Goal: Information Seeking & Learning: Learn about a topic

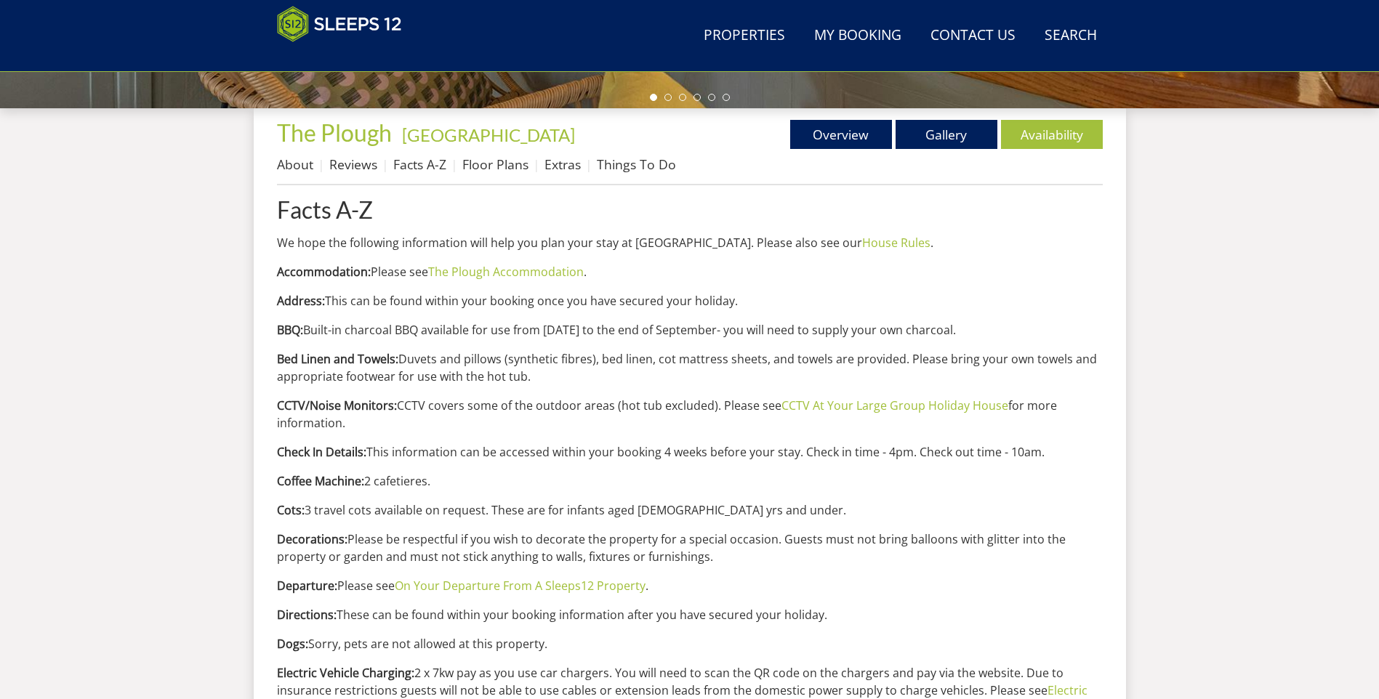
scroll to position [541, 0]
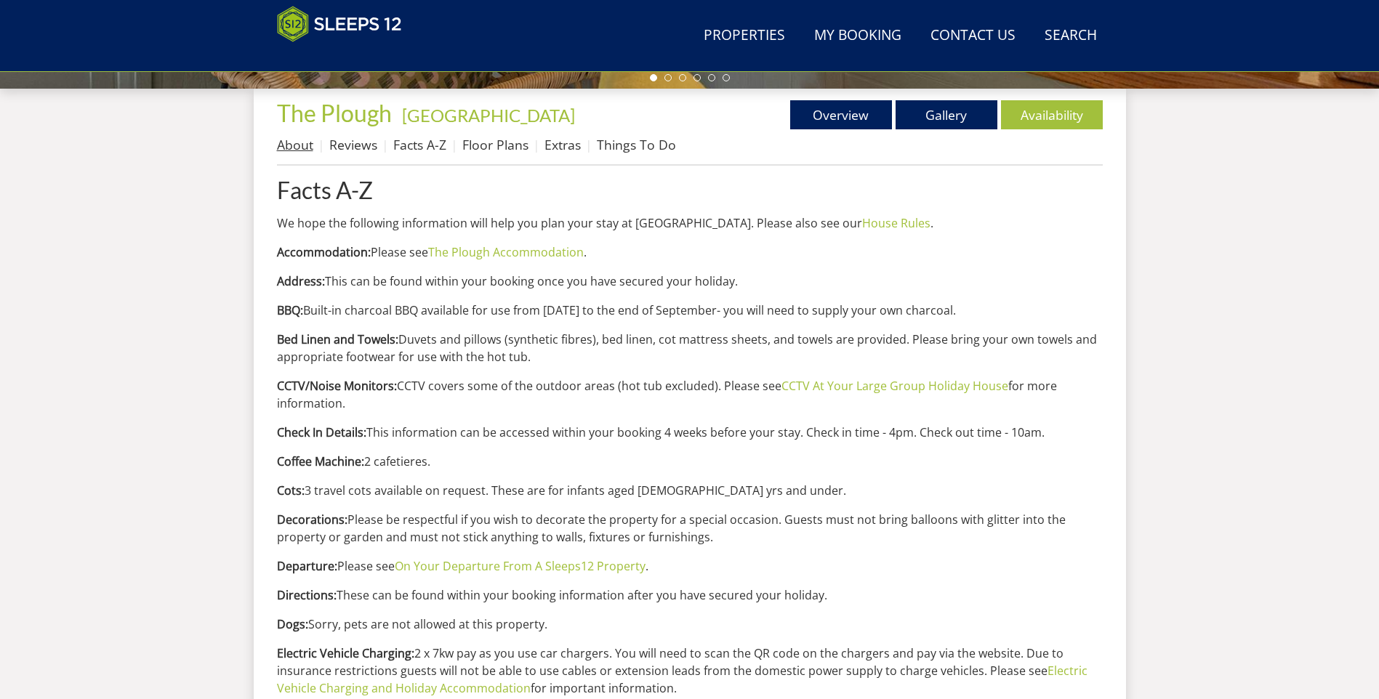
click at [296, 140] on link "About" at bounding box center [295, 144] width 36 height 17
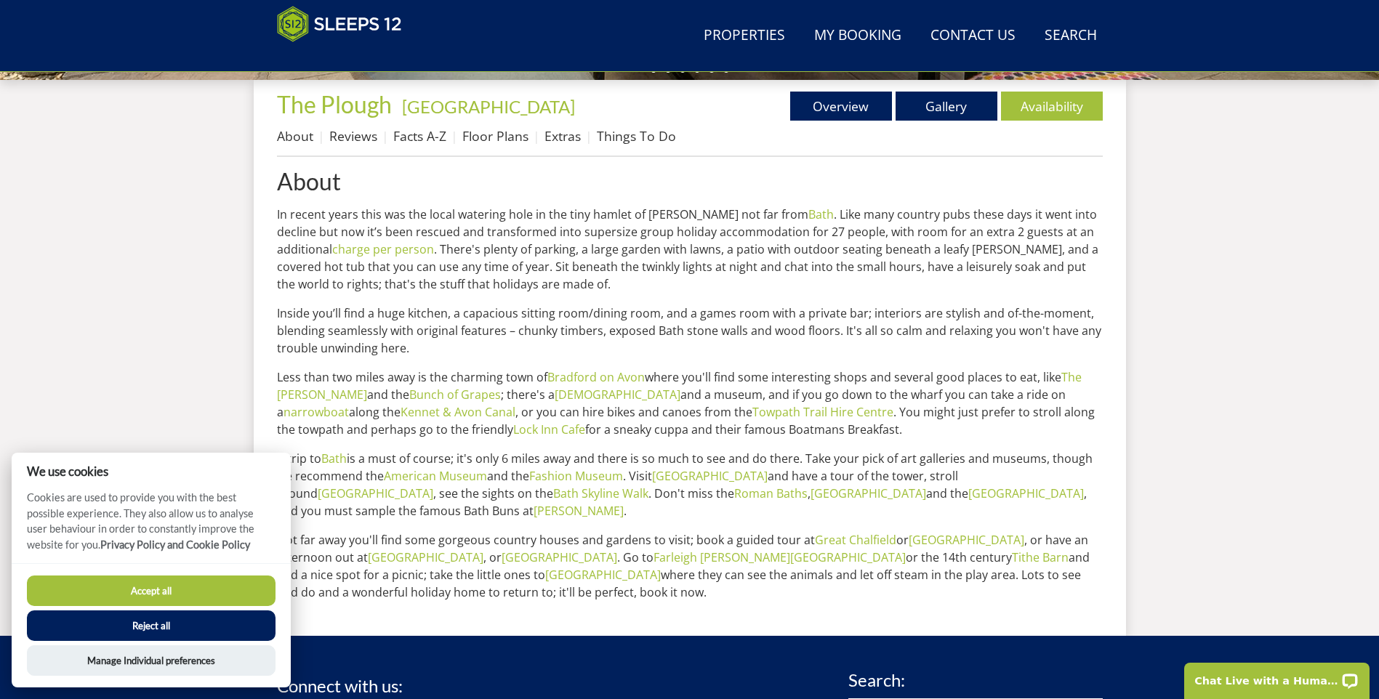
scroll to position [525, 0]
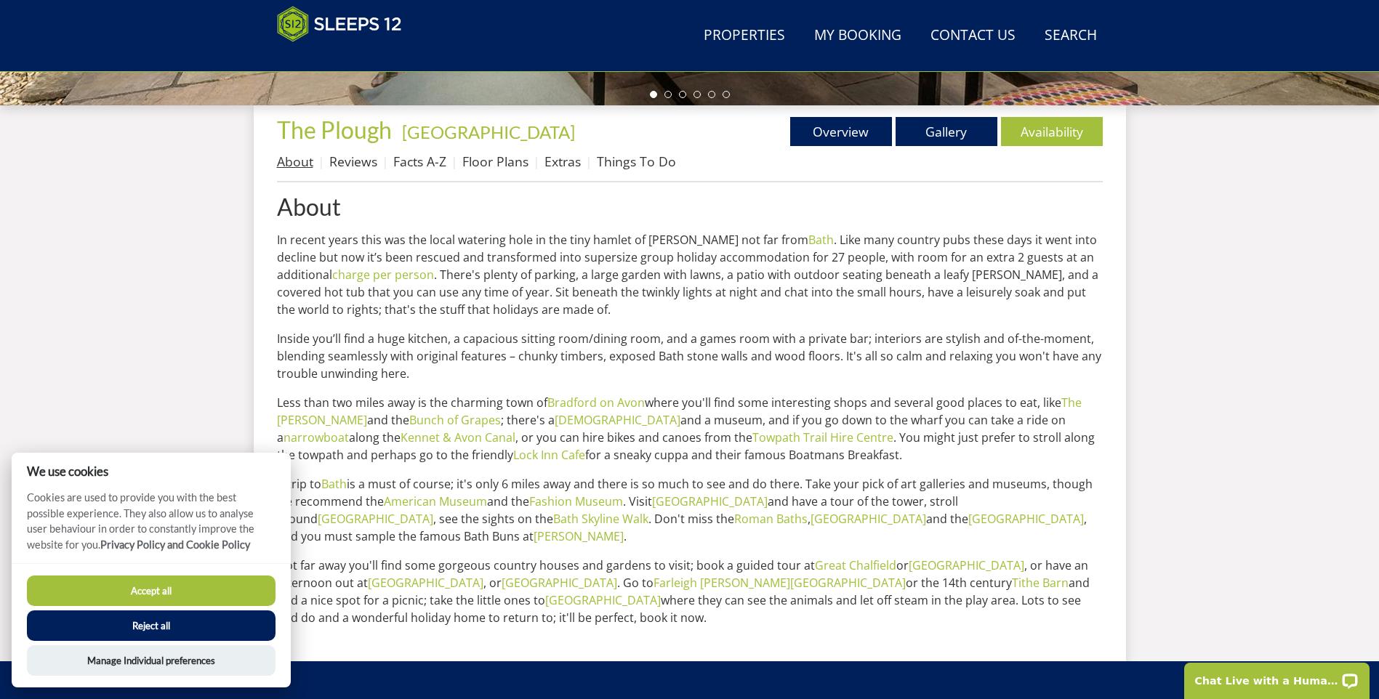
click at [305, 158] on link "About" at bounding box center [295, 161] width 36 height 17
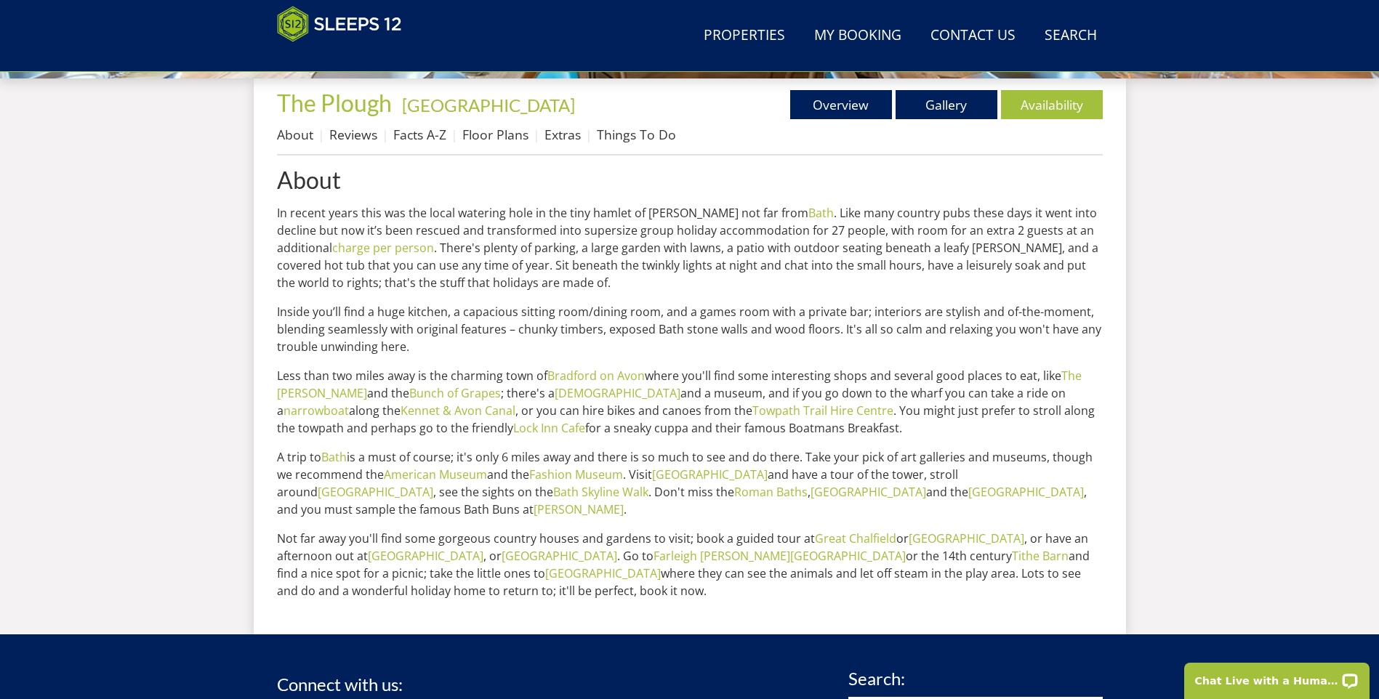
scroll to position [515, 0]
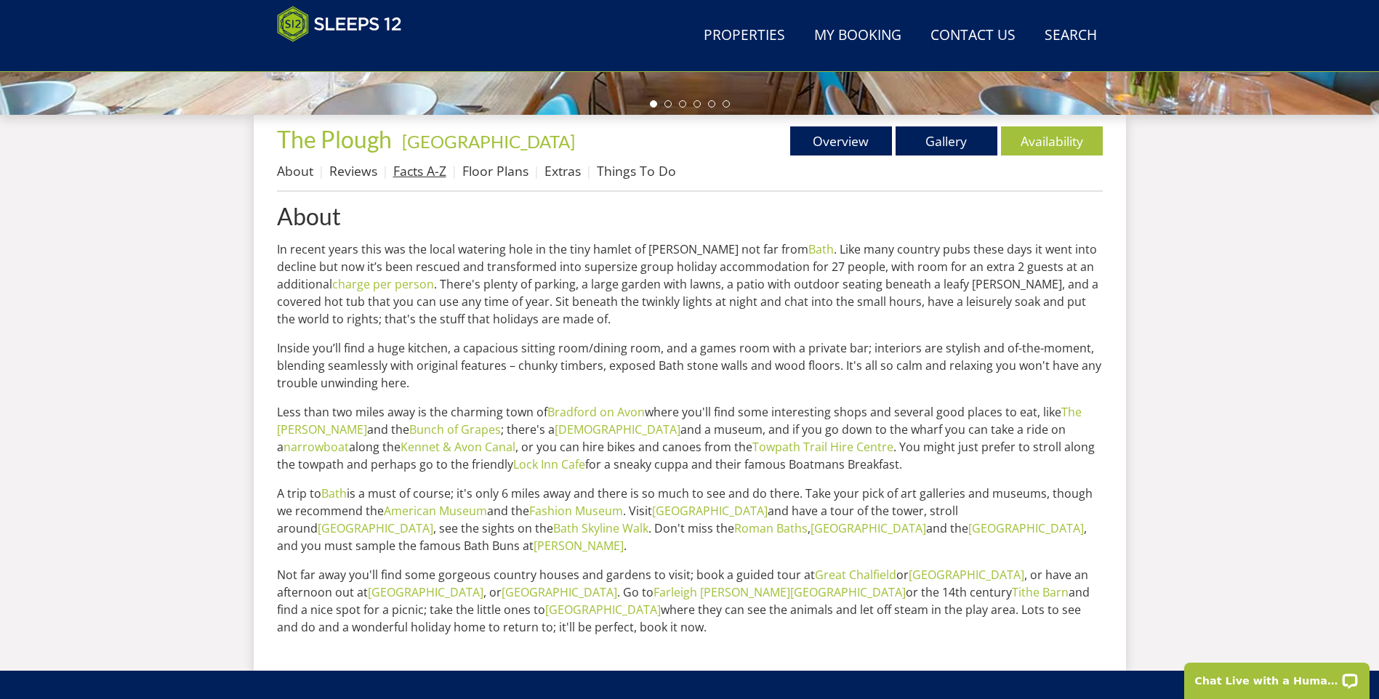
click at [426, 171] on link "Facts A-Z" at bounding box center [419, 170] width 53 height 17
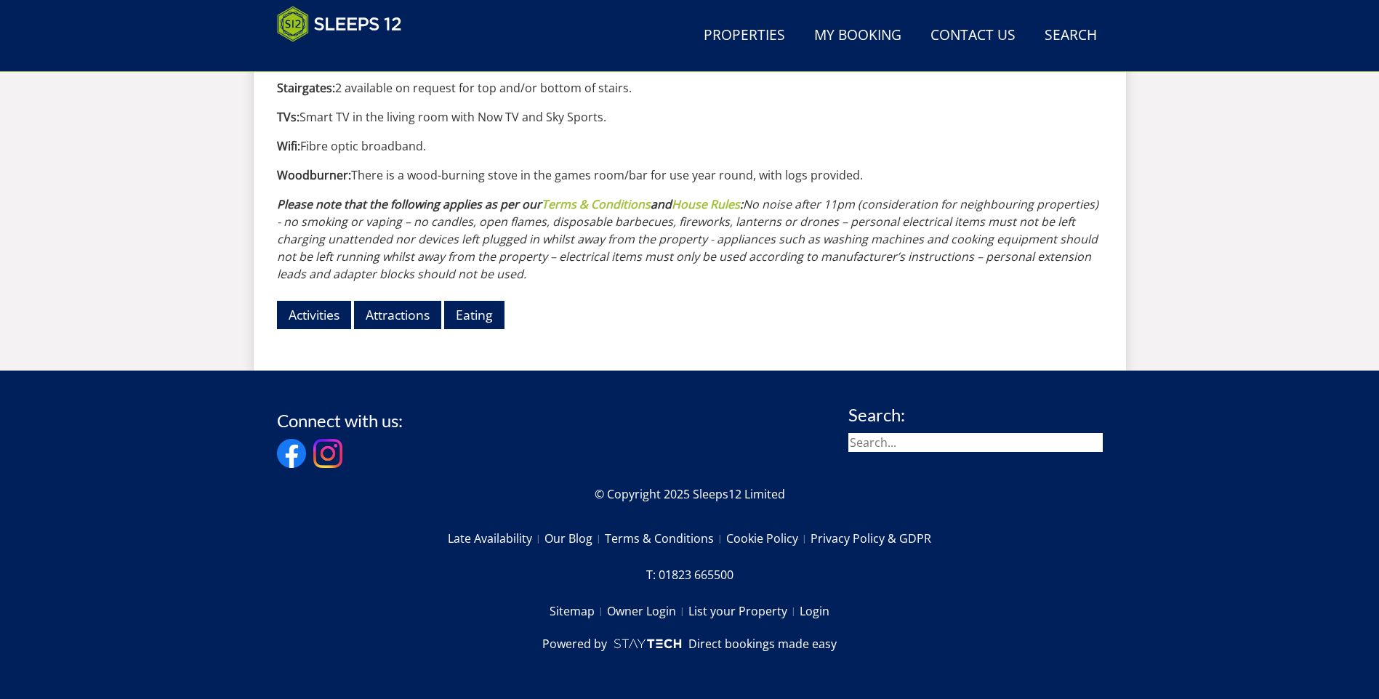
drag, startPoint x: 287, startPoint y: 520, endPoint x: 290, endPoint y: 541, distance: 22.0
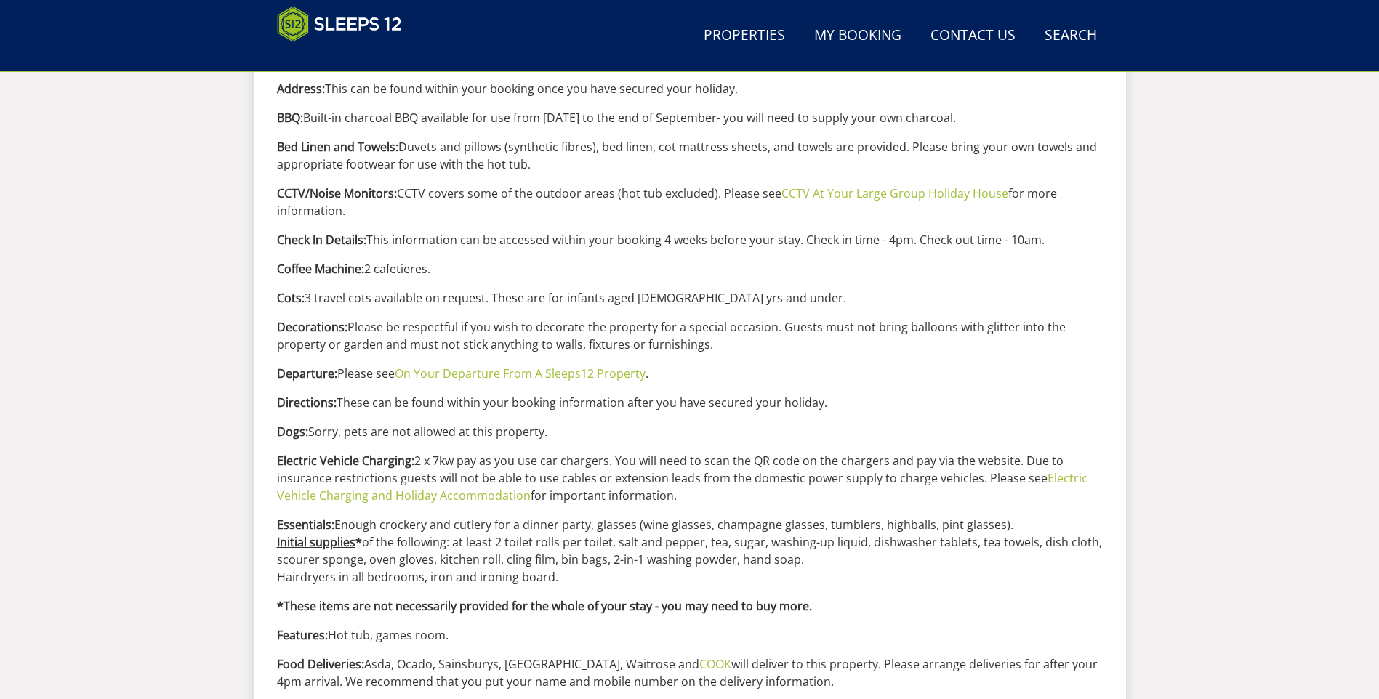
scroll to position [513, 0]
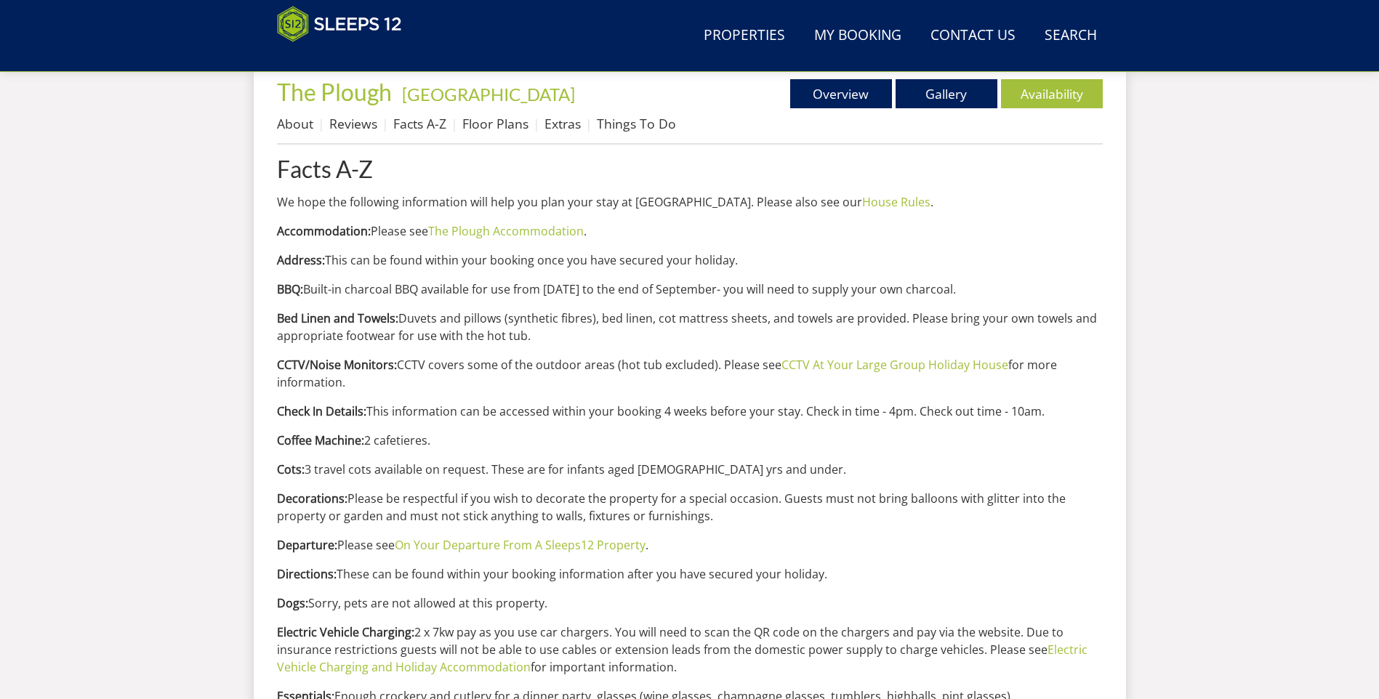
drag, startPoint x: 177, startPoint y: 469, endPoint x: 192, endPoint y: 262, distance: 207.7
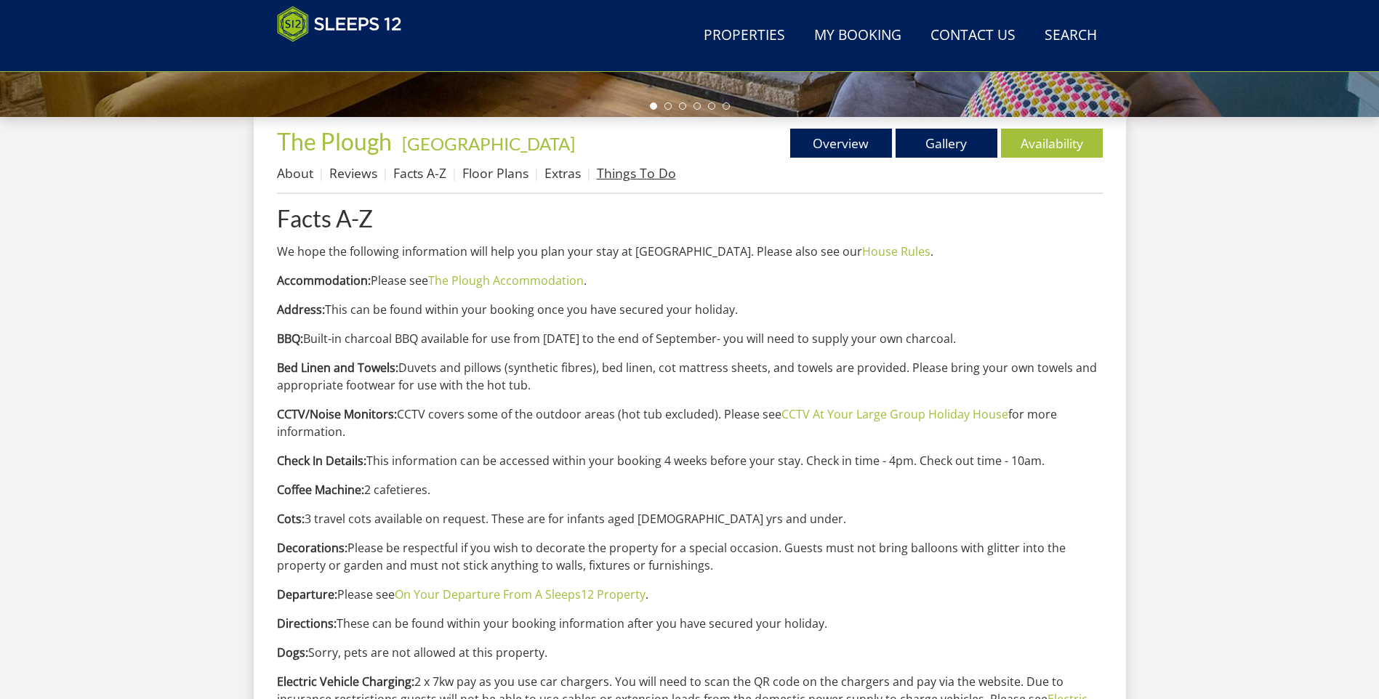
click at [668, 166] on link "Things To Do" at bounding box center [636, 172] width 79 height 17
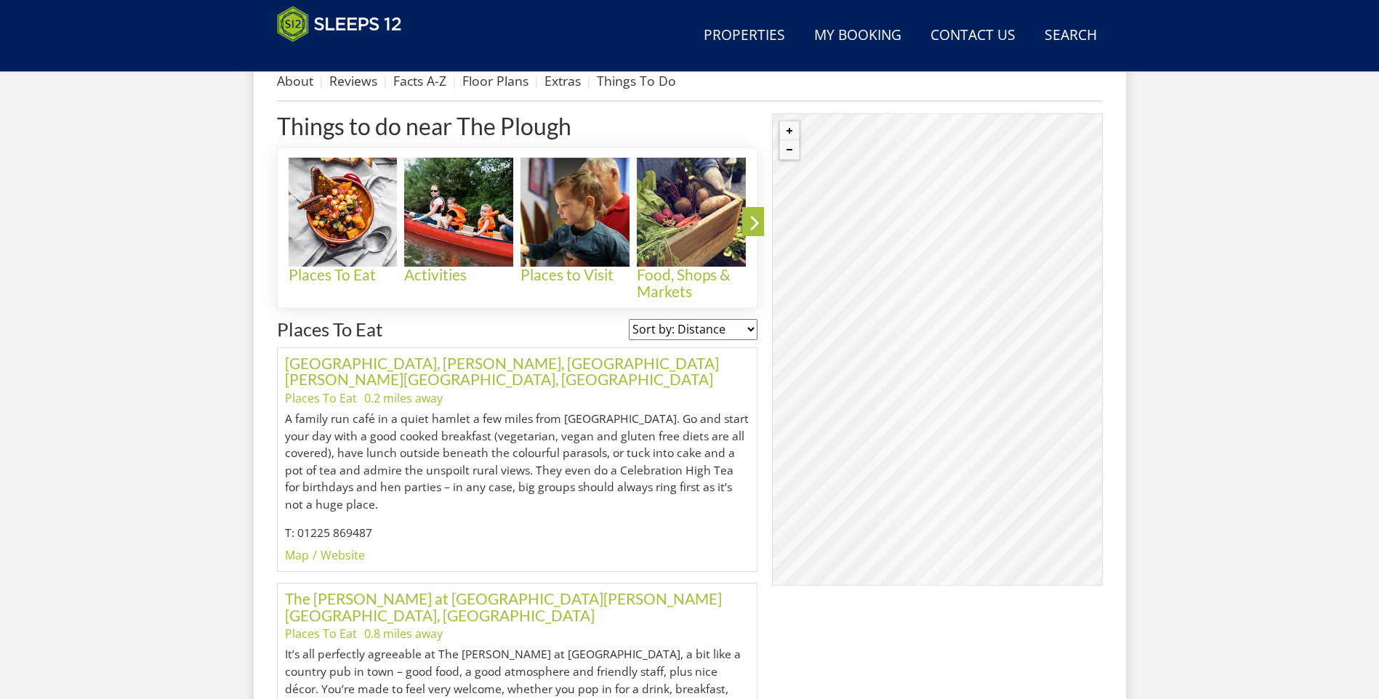
scroll to position [595, 0]
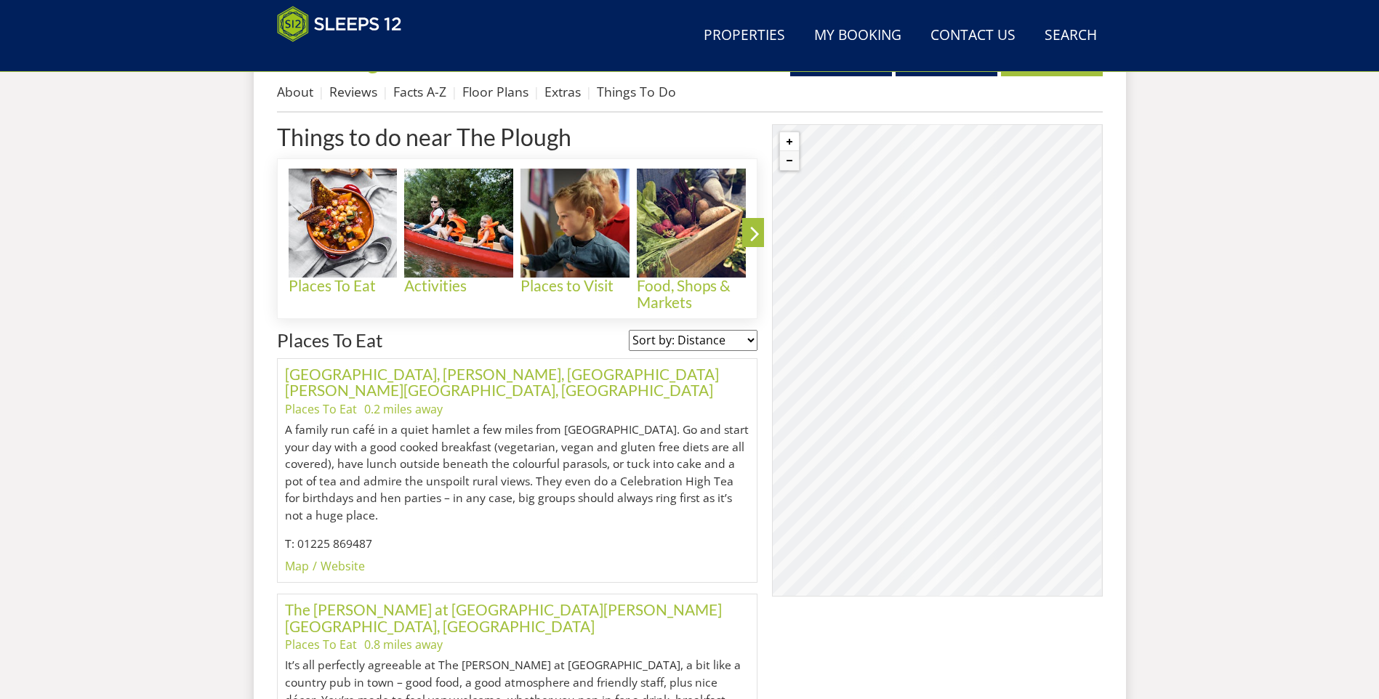
click at [792, 144] on button "Zoom in" at bounding box center [789, 141] width 19 height 19
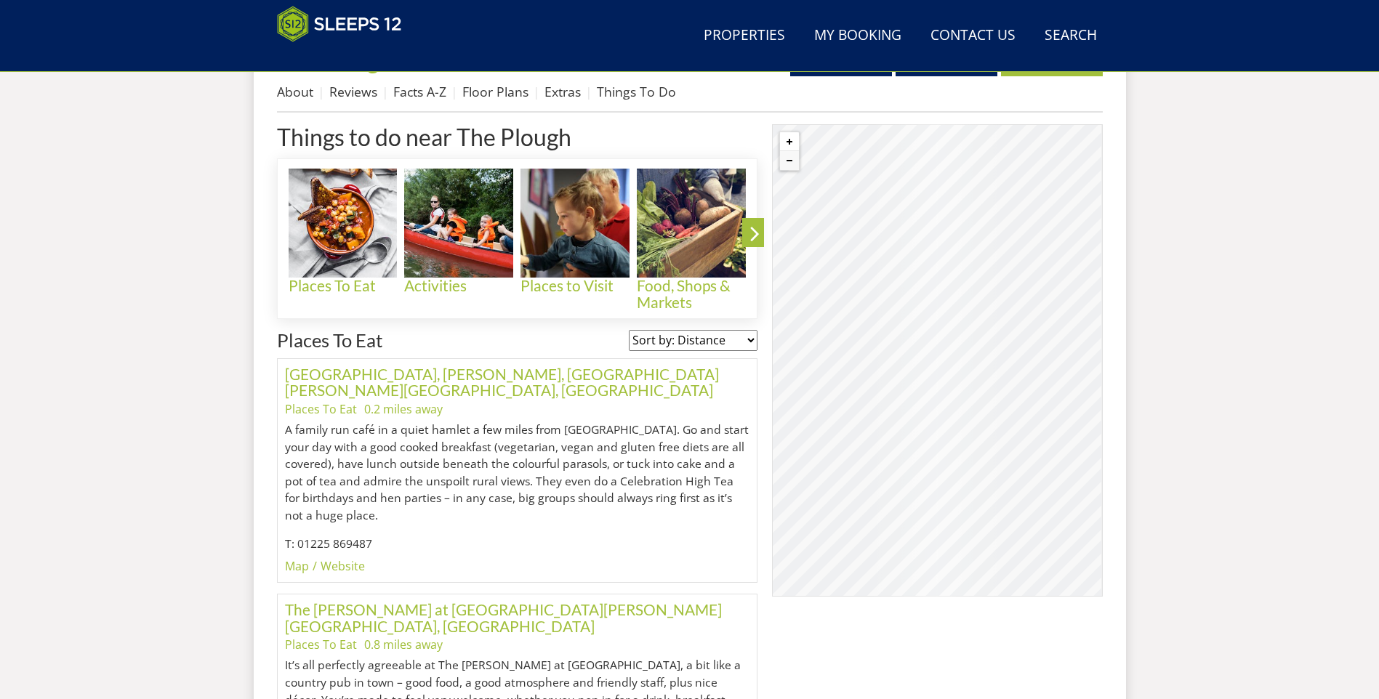
click at [792, 144] on button "Zoom in" at bounding box center [789, 141] width 19 height 19
click at [1001, 300] on div "© MapTiler © OpenStreetMap contributors" at bounding box center [937, 360] width 330 height 472
click at [1009, 279] on div "© MapTiler © OpenStreetMap contributors" at bounding box center [937, 360] width 330 height 472
drag, startPoint x: 994, startPoint y: 233, endPoint x: 969, endPoint y: 261, distance: 37.6
click at [973, 262] on div "© MapTiler © OpenStreetMap contributors" at bounding box center [937, 360] width 330 height 472
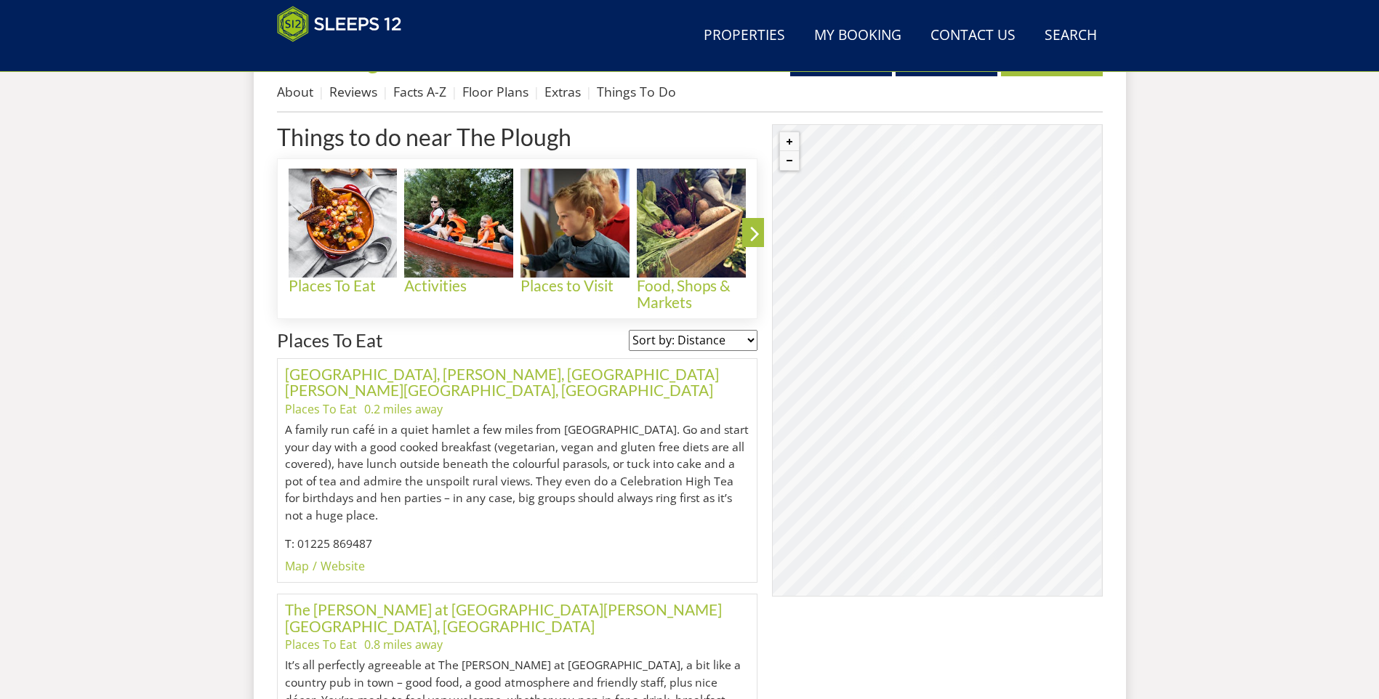
click at [885, 438] on div "© MapTiler © OpenStreetMap contributors" at bounding box center [937, 360] width 330 height 472
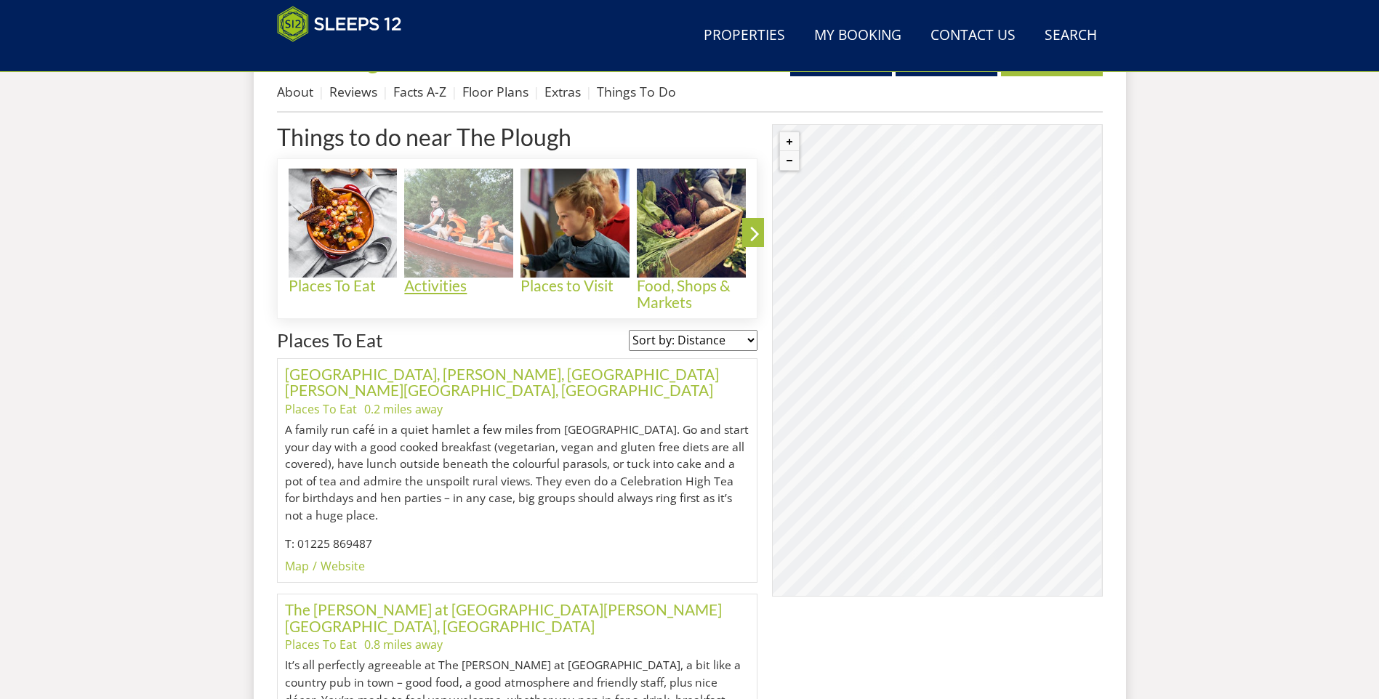
click at [456, 265] on img at bounding box center [458, 223] width 109 height 109
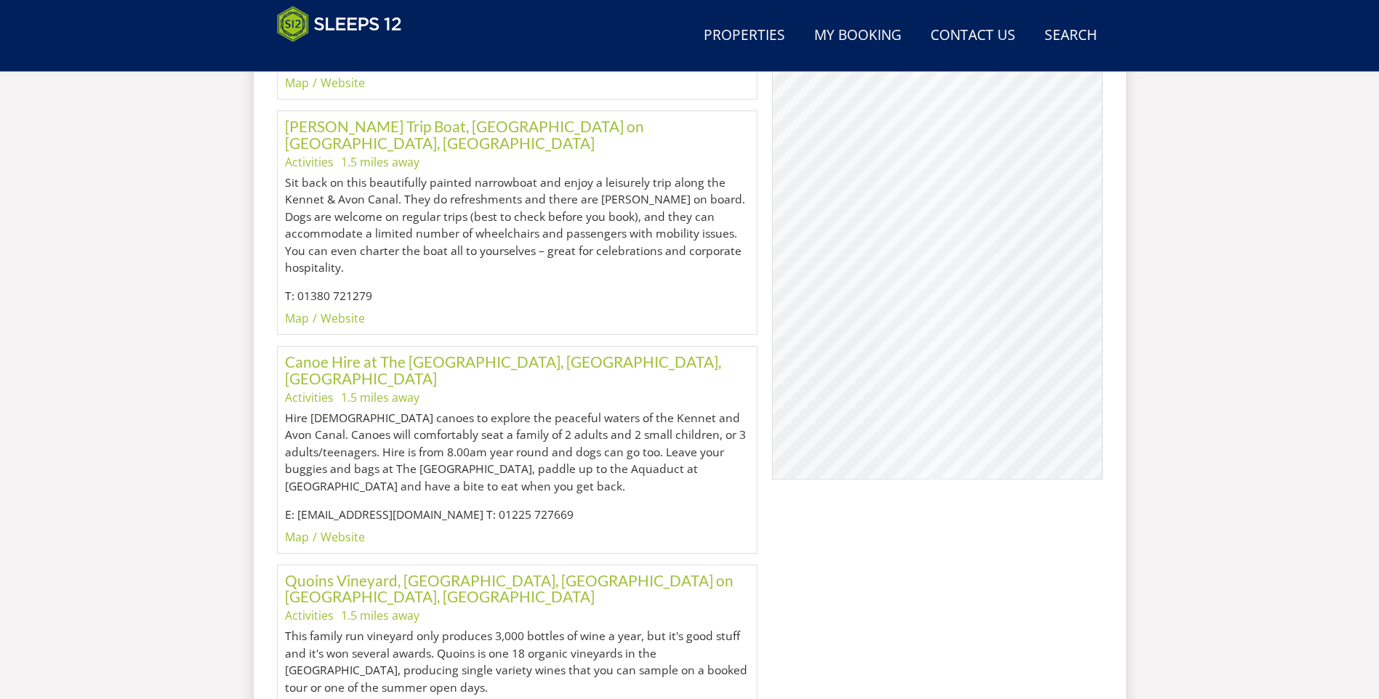
scroll to position [1102, 0]
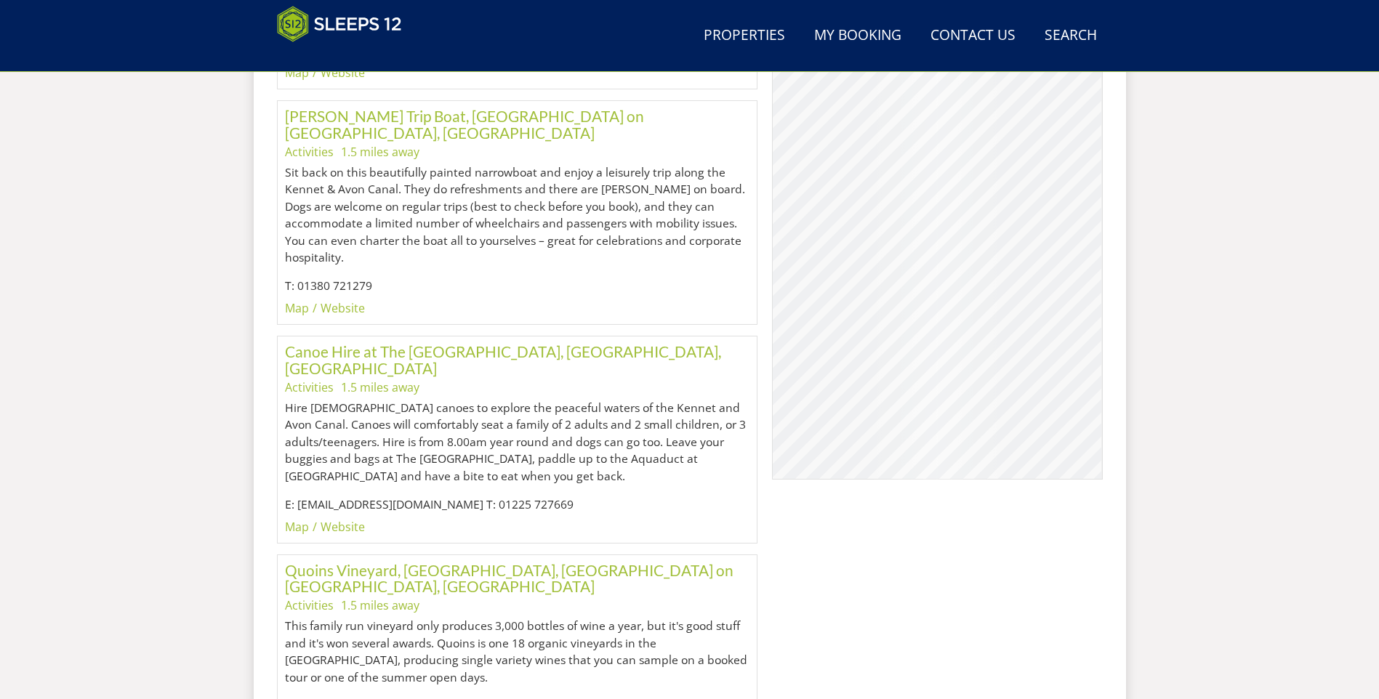
drag, startPoint x: 180, startPoint y: 266, endPoint x: 179, endPoint y: 294, distance: 27.7
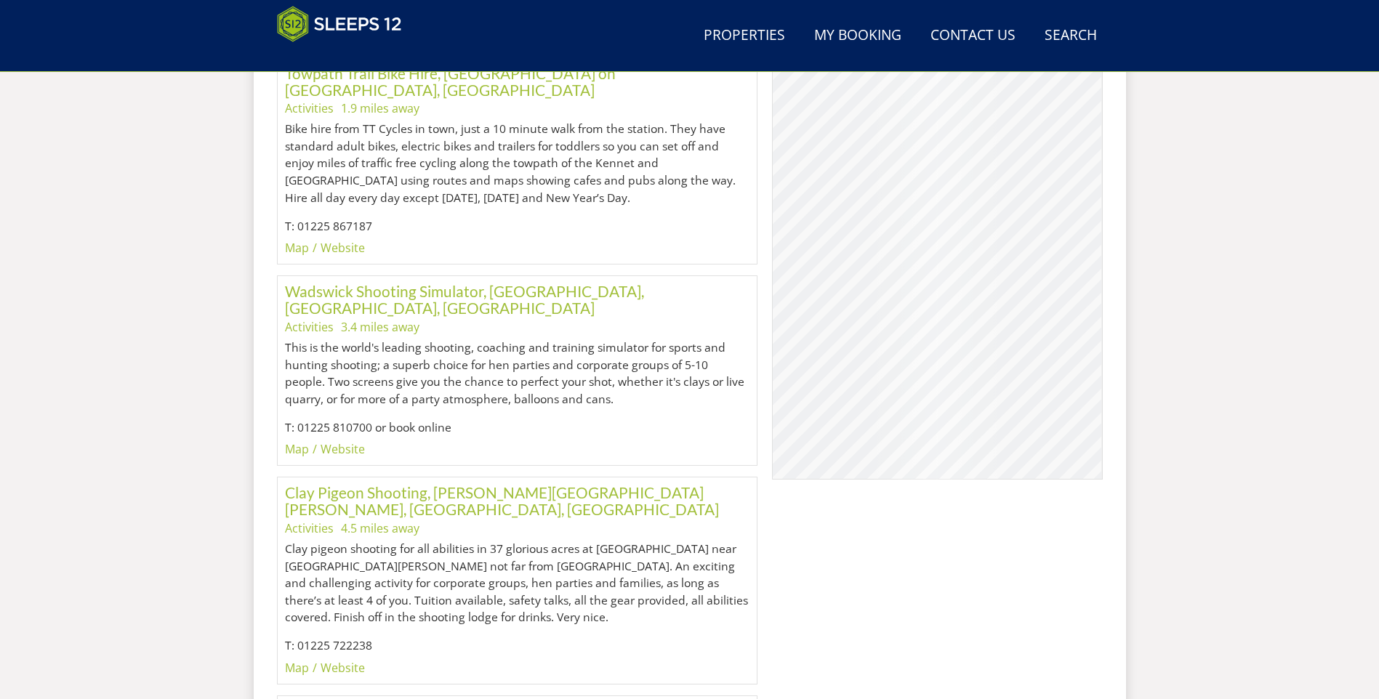
scroll to position [1970, 0]
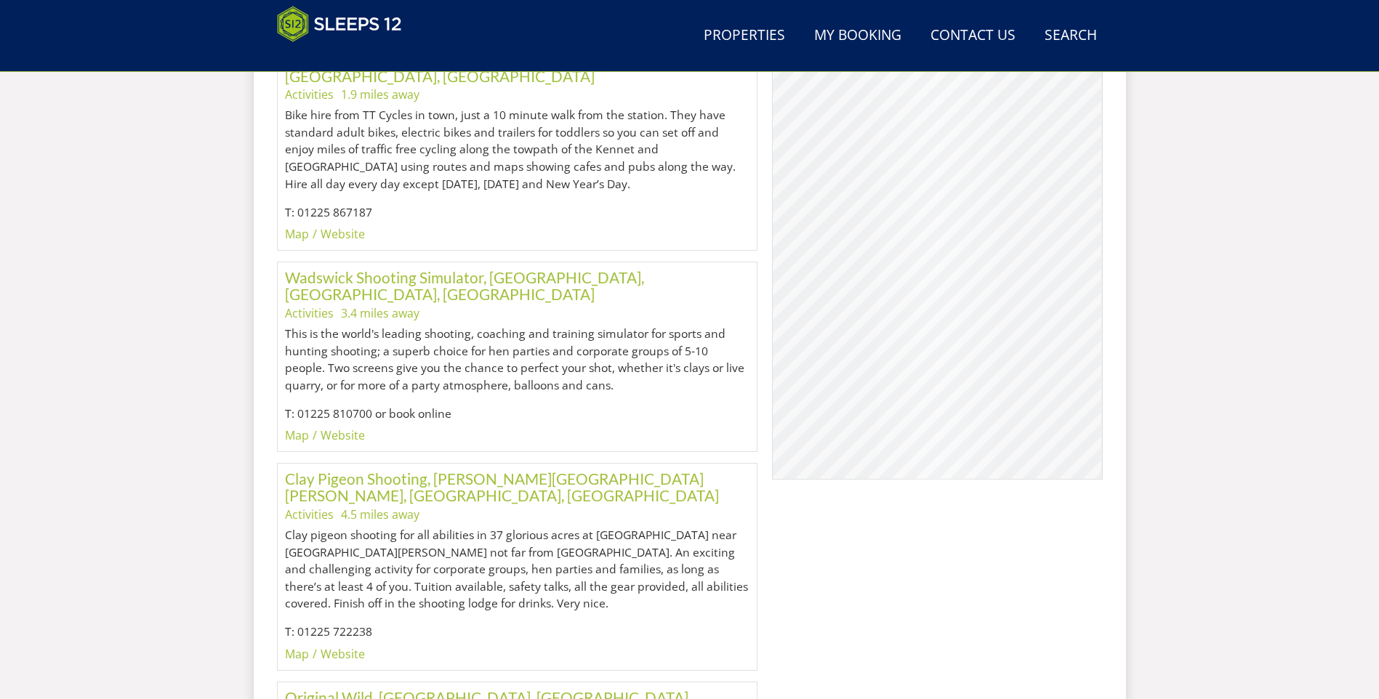
drag, startPoint x: 143, startPoint y: 323, endPoint x: 194, endPoint y: 351, distance: 57.9
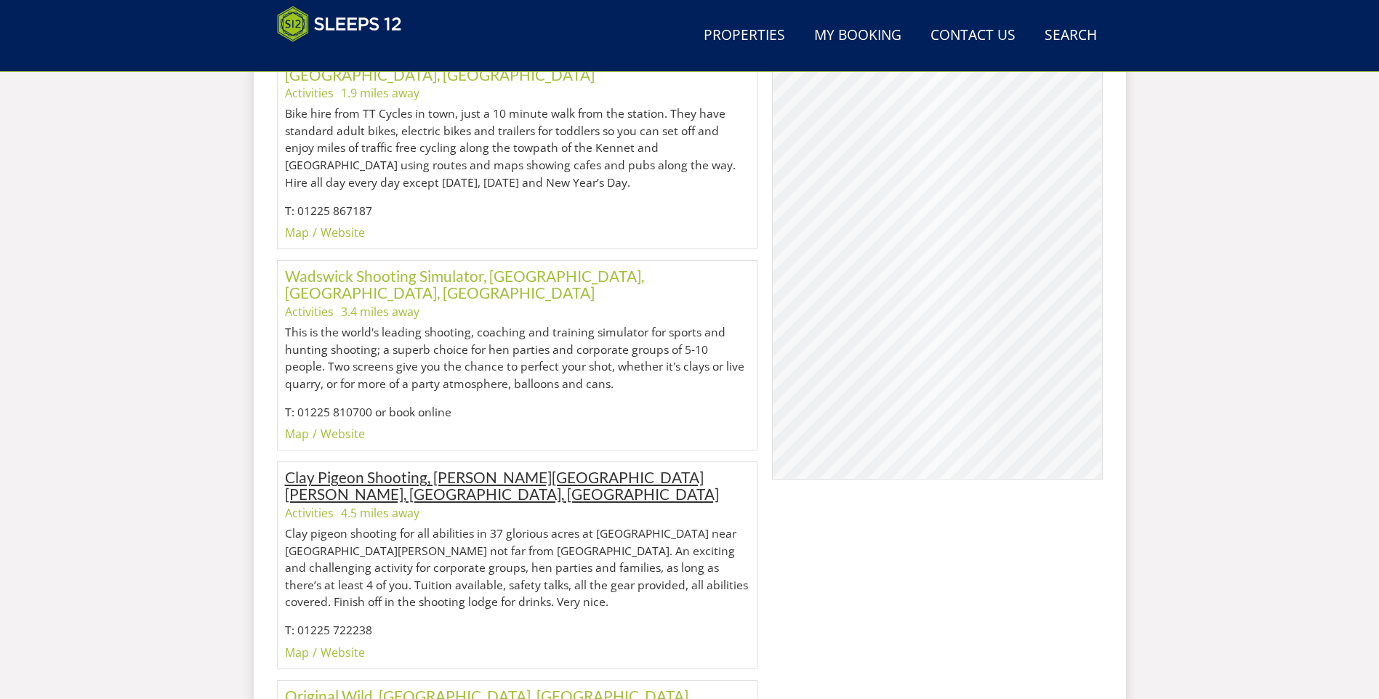
click at [405, 468] on link "Clay Pigeon Shooting, [PERSON_NAME][GEOGRAPHIC_DATA][PERSON_NAME], [GEOGRAPHIC_…" at bounding box center [502, 485] width 434 height 35
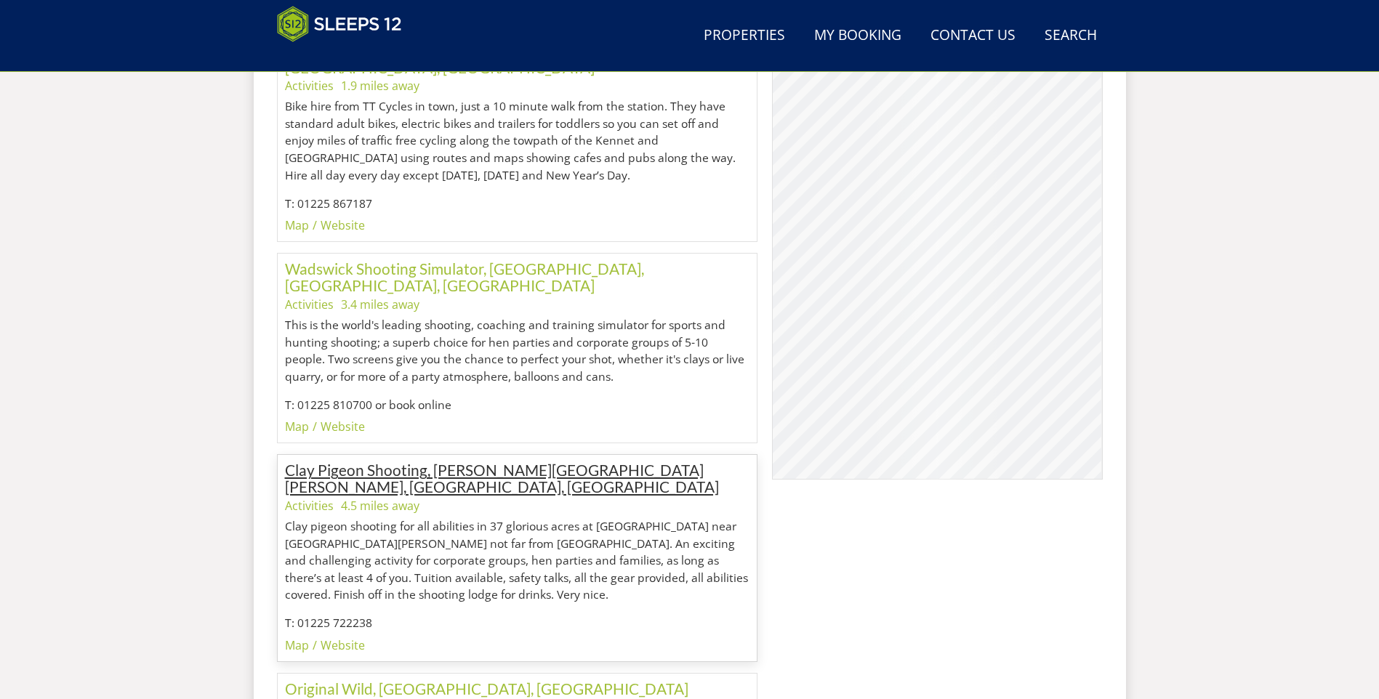
click at [494, 461] on link "Clay Pigeon Shooting, [PERSON_NAME][GEOGRAPHIC_DATA][PERSON_NAME], [GEOGRAPHIC_…" at bounding box center [502, 478] width 434 height 35
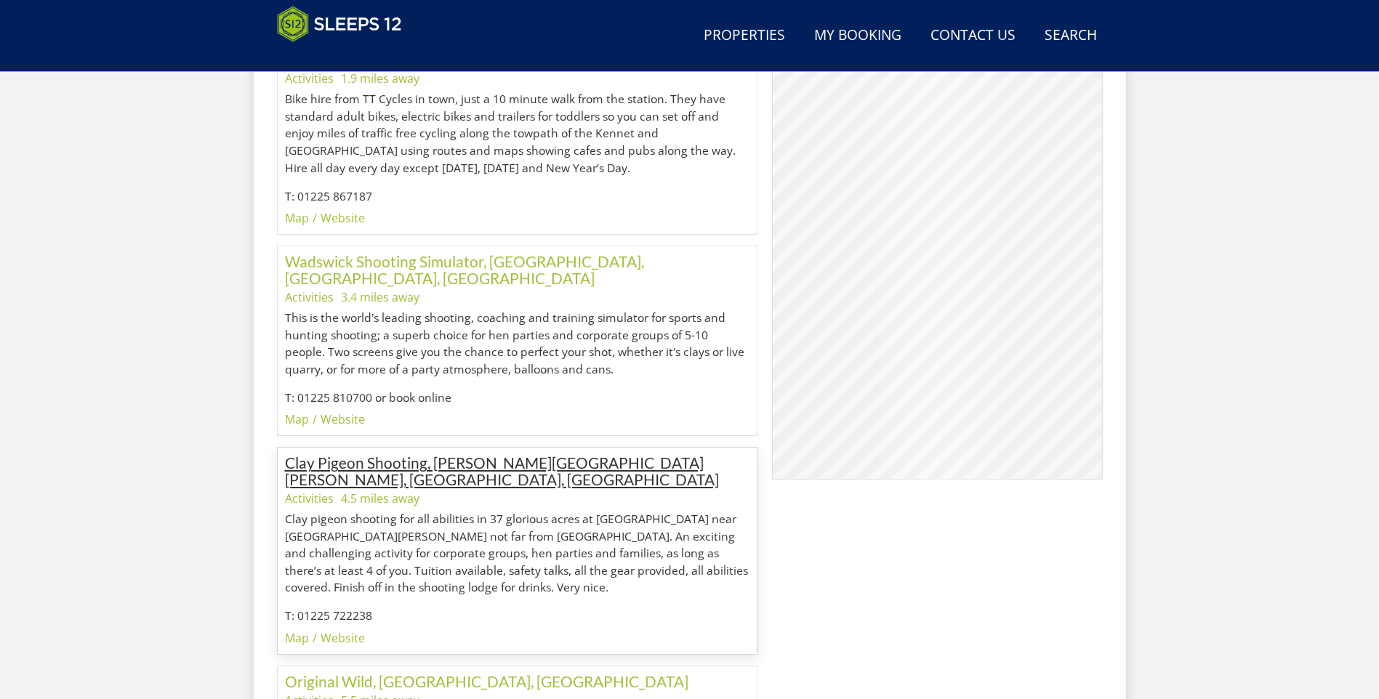
click at [494, 454] on link "Clay Pigeon Shooting, [PERSON_NAME][GEOGRAPHIC_DATA][PERSON_NAME], [GEOGRAPHIC_…" at bounding box center [502, 471] width 434 height 35
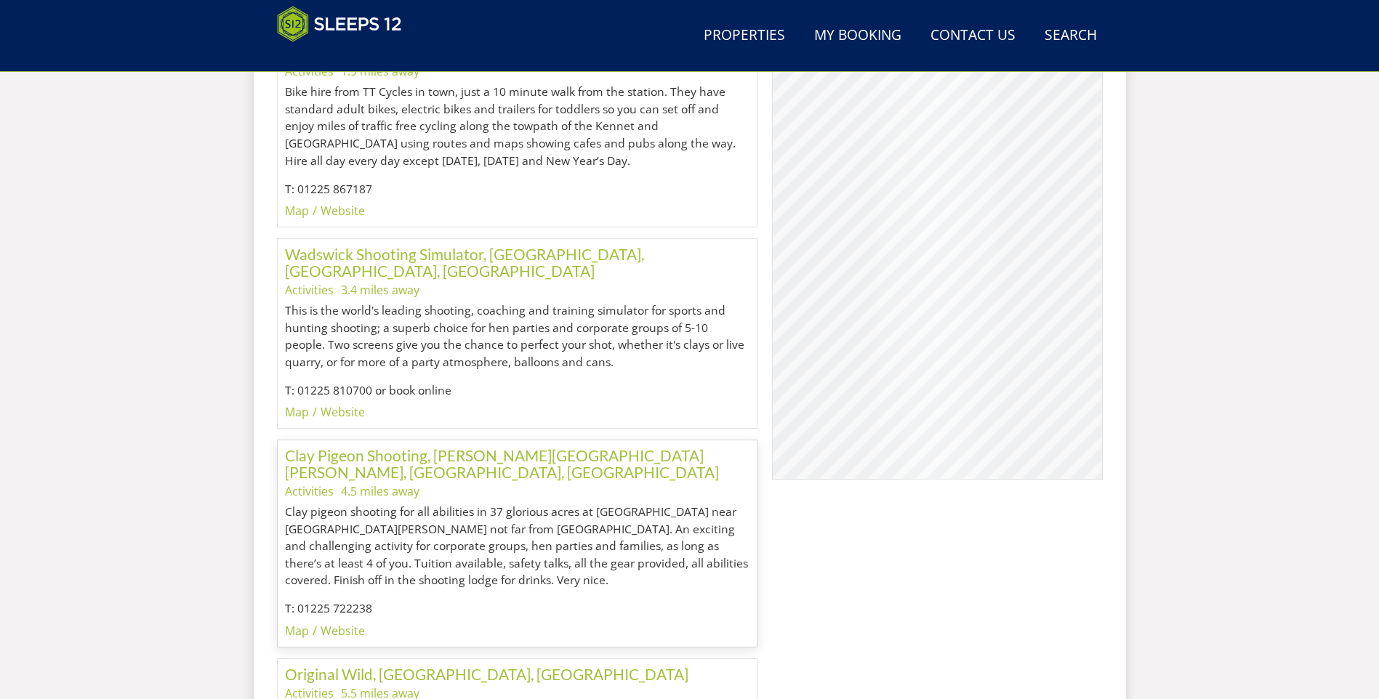
click at [785, 401] on div "© MapTiler © OpenStreetMap contributors Clay Pigeon Shooting, [PERSON_NAME][GEO…" at bounding box center [937, 243] width 330 height 472
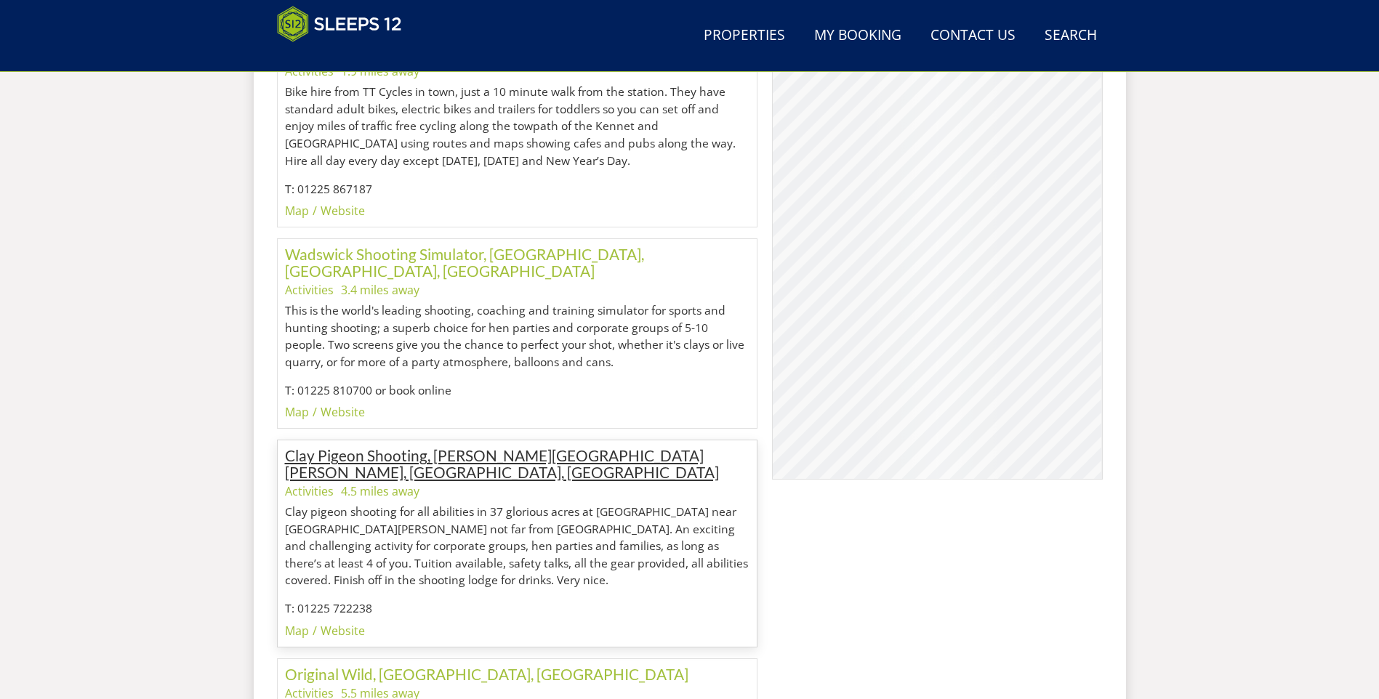
click at [565, 446] on link "Clay Pigeon Shooting, [PERSON_NAME][GEOGRAPHIC_DATA][PERSON_NAME], [GEOGRAPHIC_…" at bounding box center [502, 463] width 434 height 35
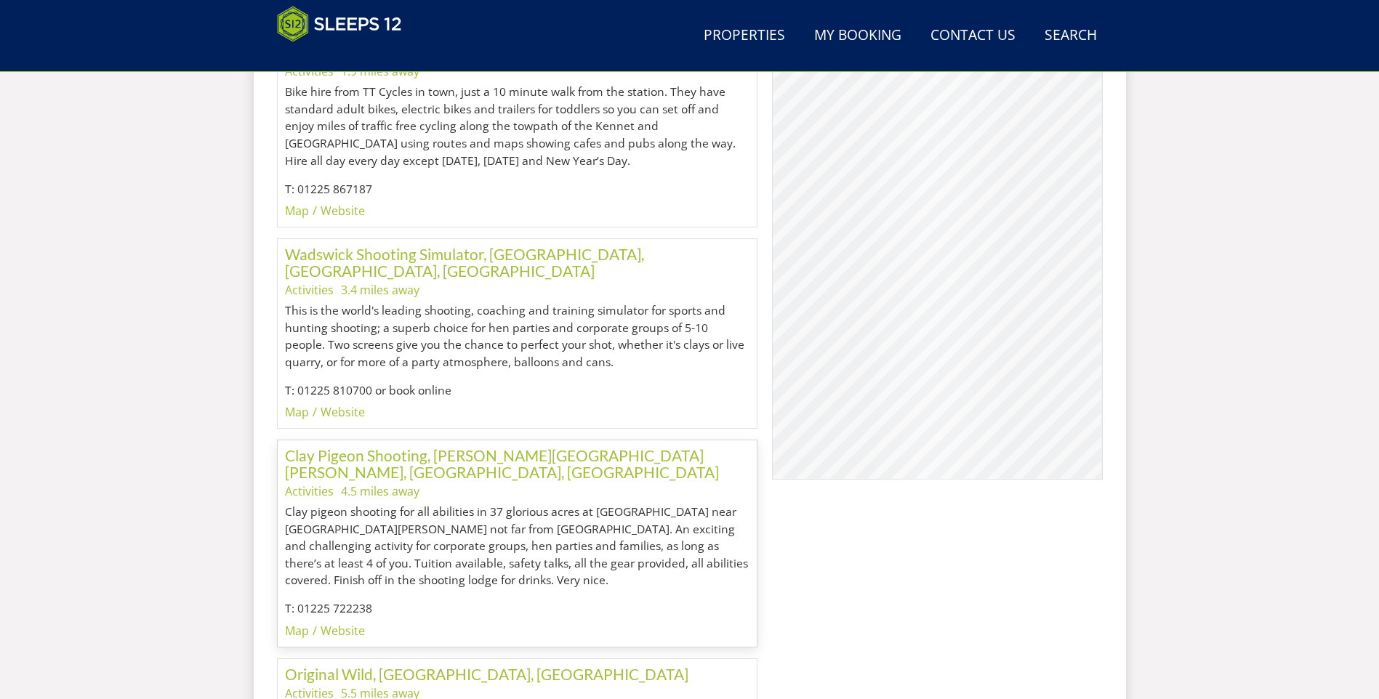
scroll to position [1999, 0]
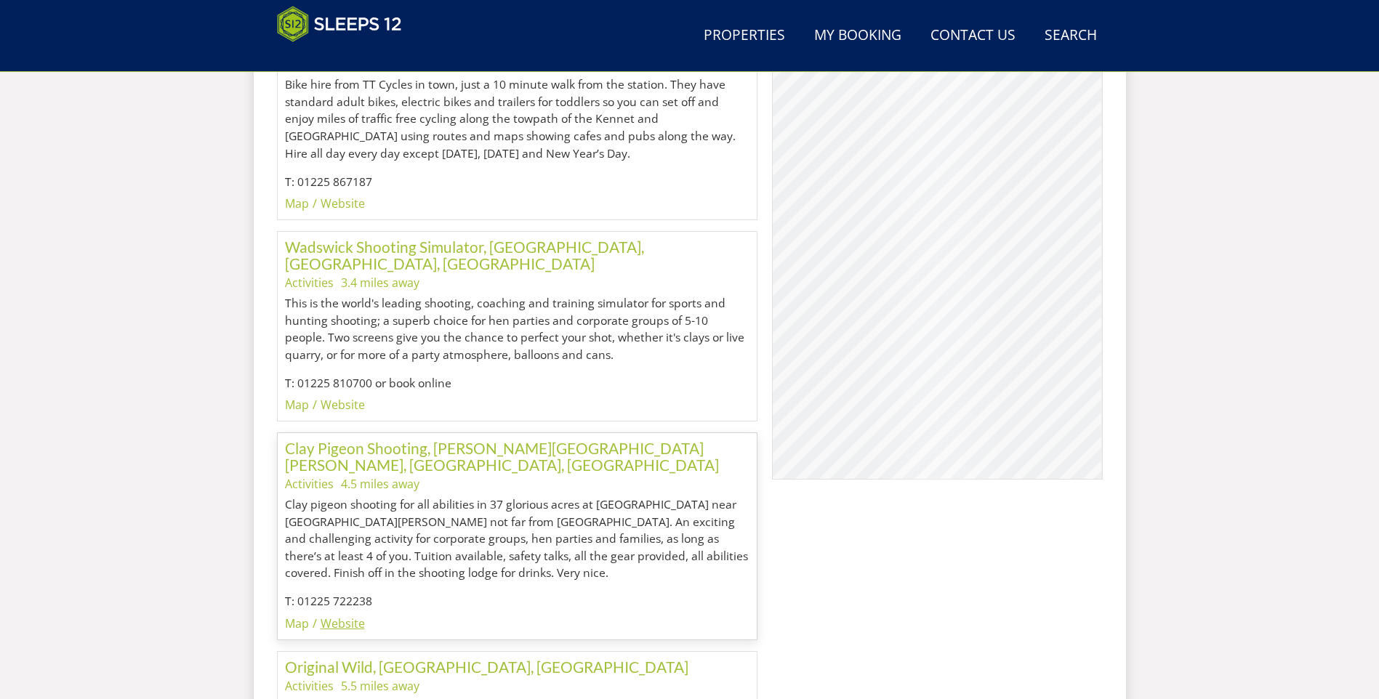
click at [354, 616] on link "Website" at bounding box center [343, 624] width 44 height 16
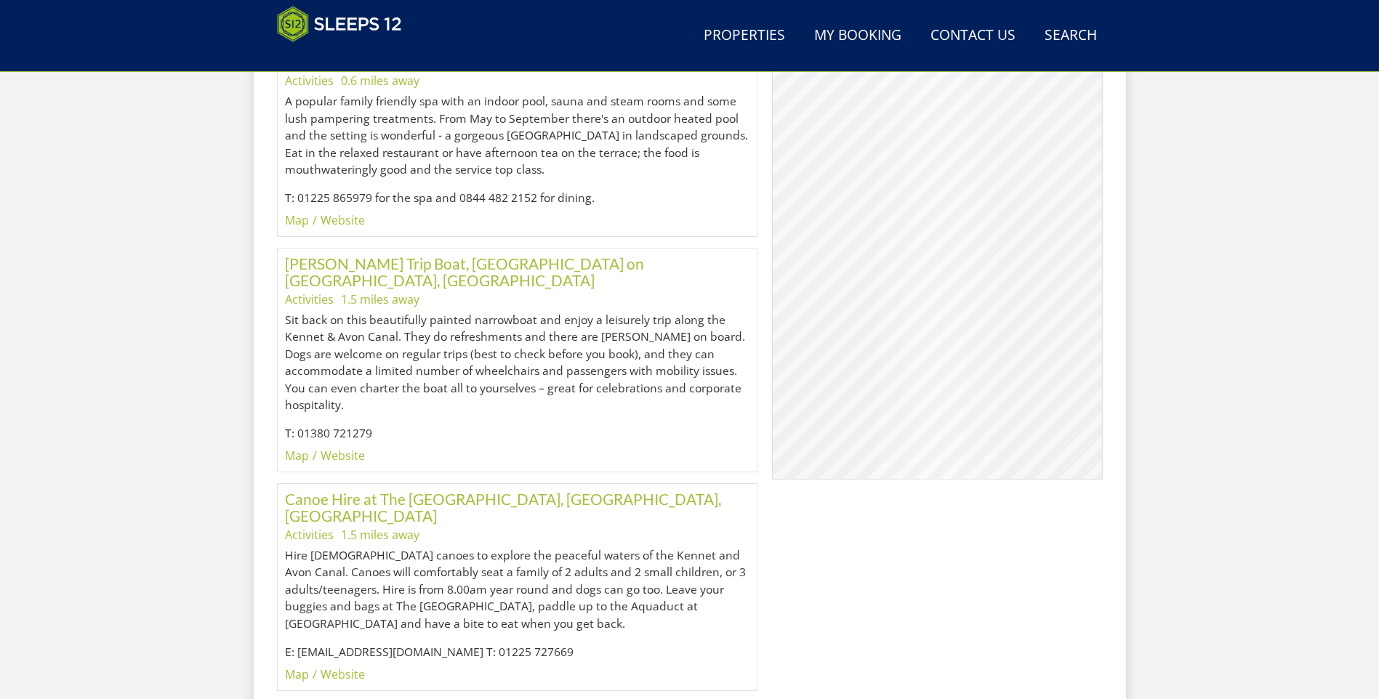
scroll to position [0, 0]
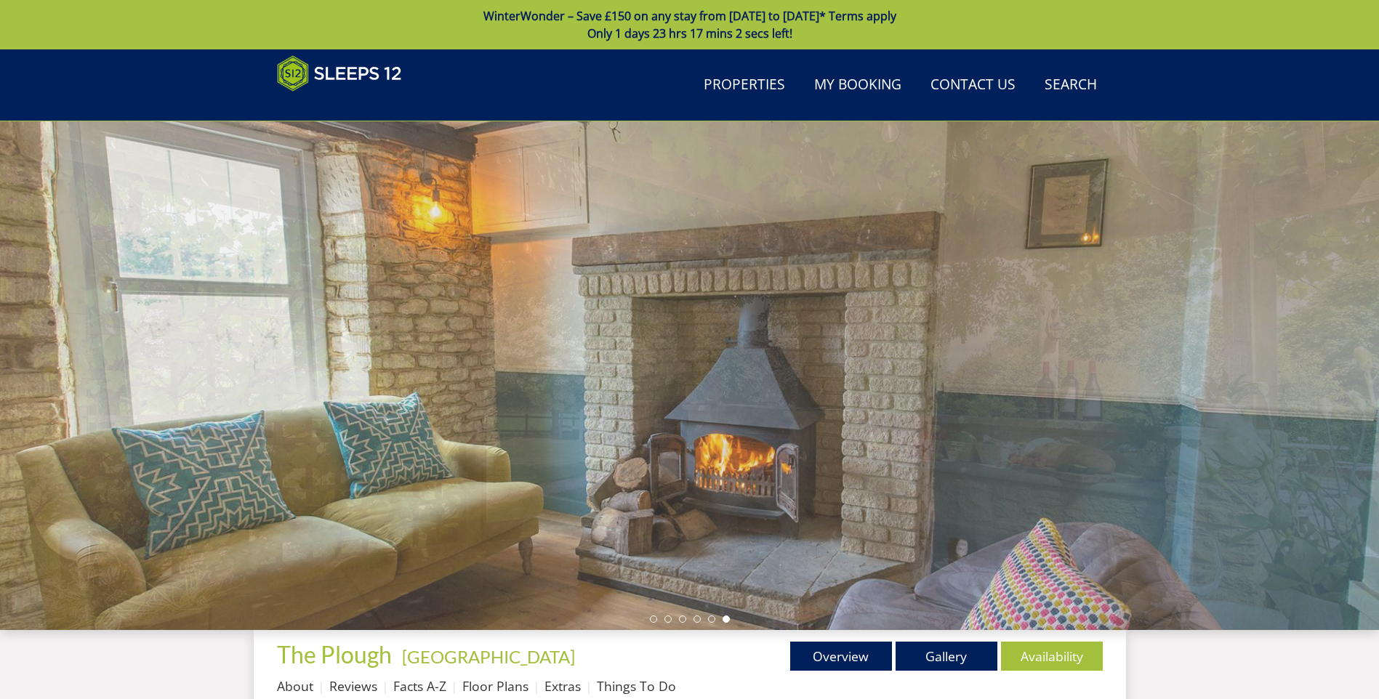
drag, startPoint x: 196, startPoint y: 576, endPoint x: 235, endPoint y: 259, distance: 319.2
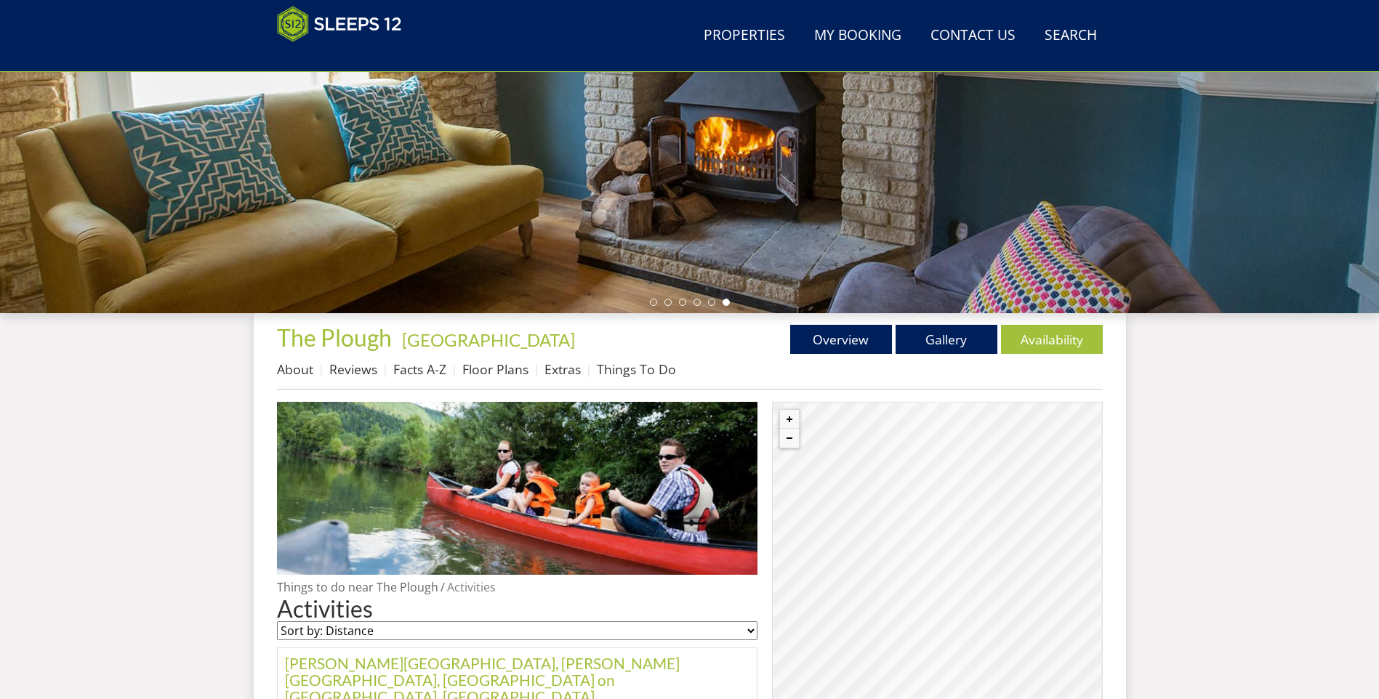
scroll to position [320, 0]
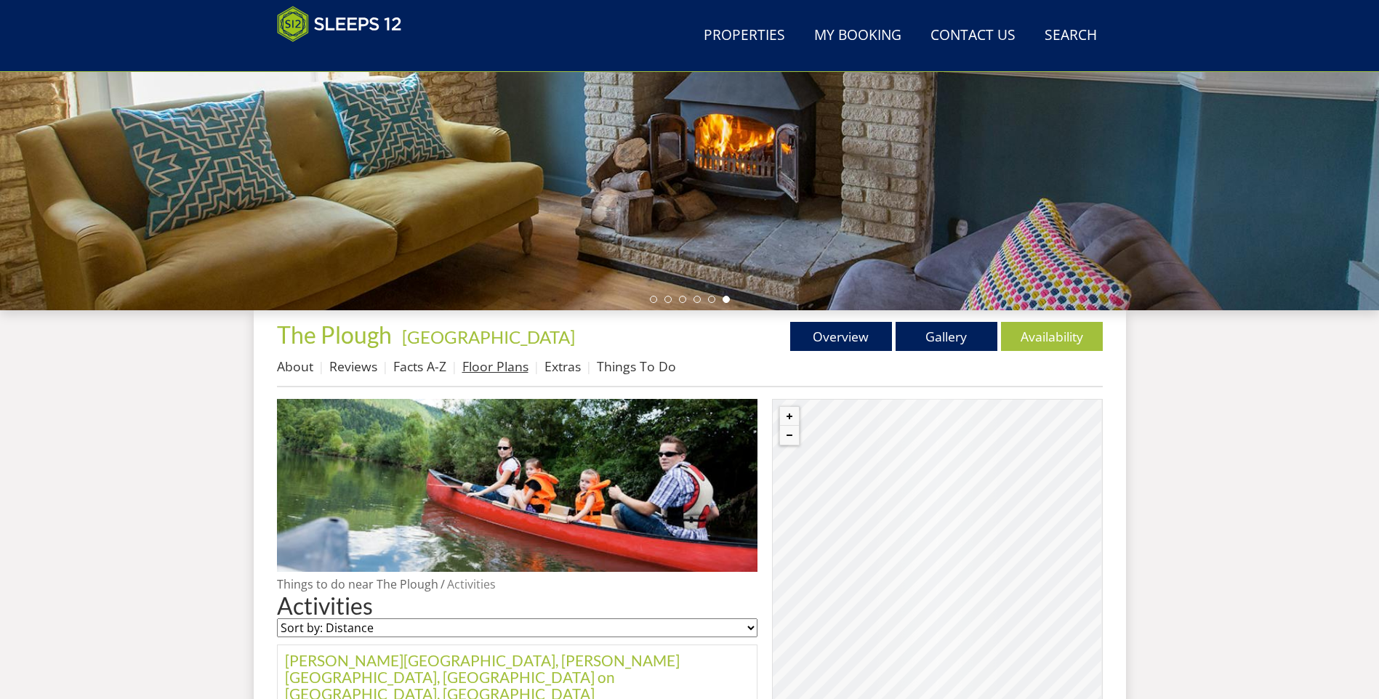
click at [477, 366] on link "Floor Plans" at bounding box center [495, 366] width 66 height 17
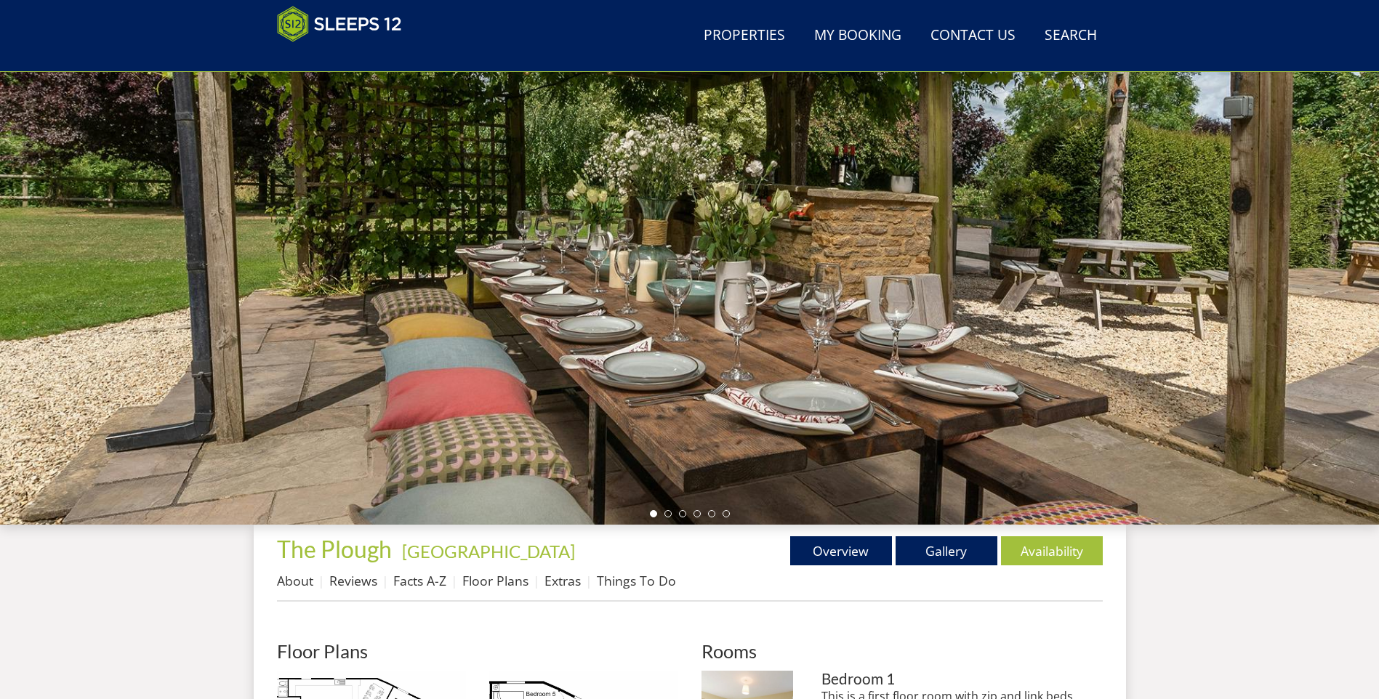
scroll to position [100, 0]
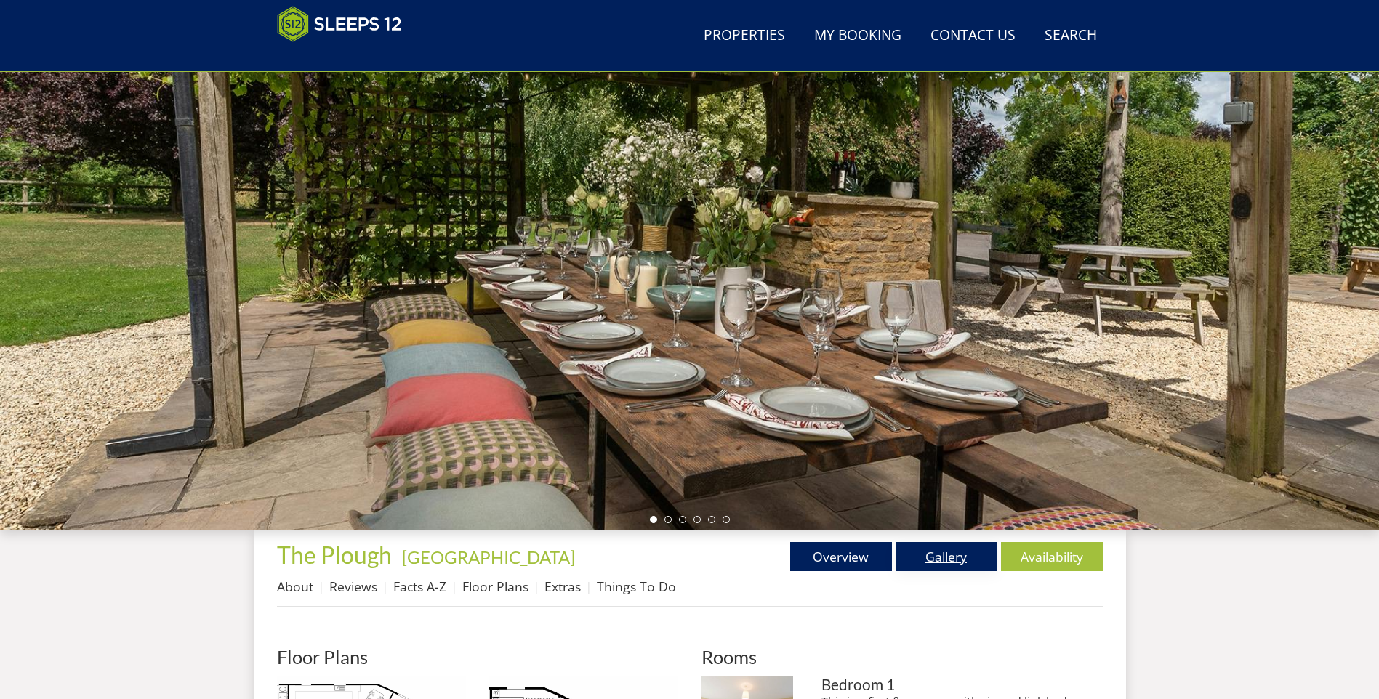
click at [931, 548] on link "Gallery" at bounding box center [946, 556] width 102 height 29
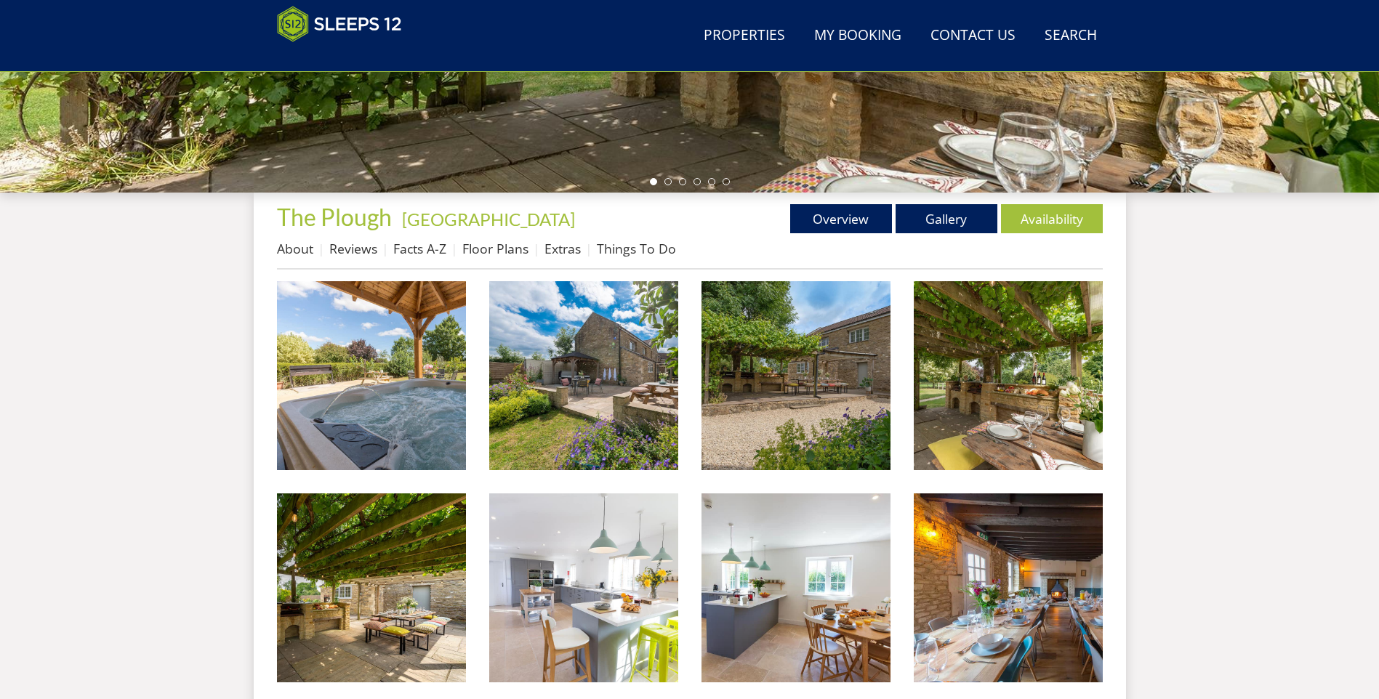
scroll to position [465, 0]
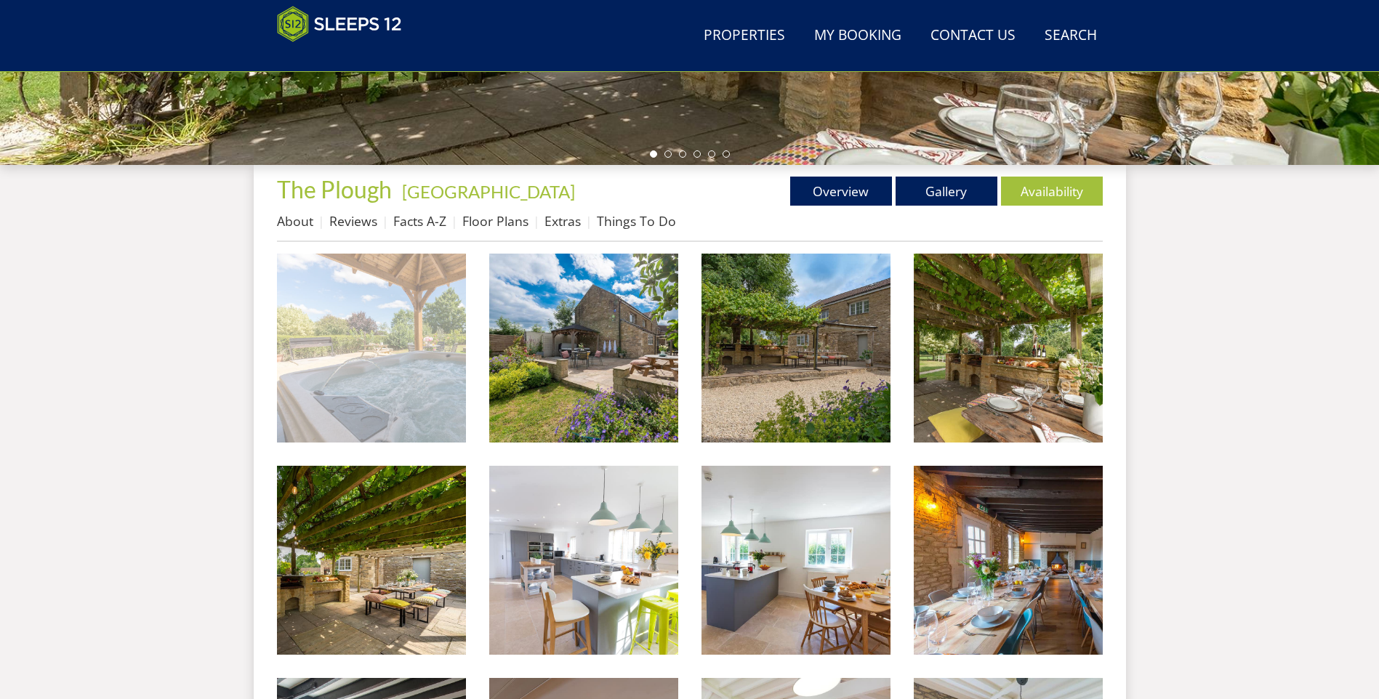
click at [394, 334] on img at bounding box center [371, 348] width 189 height 189
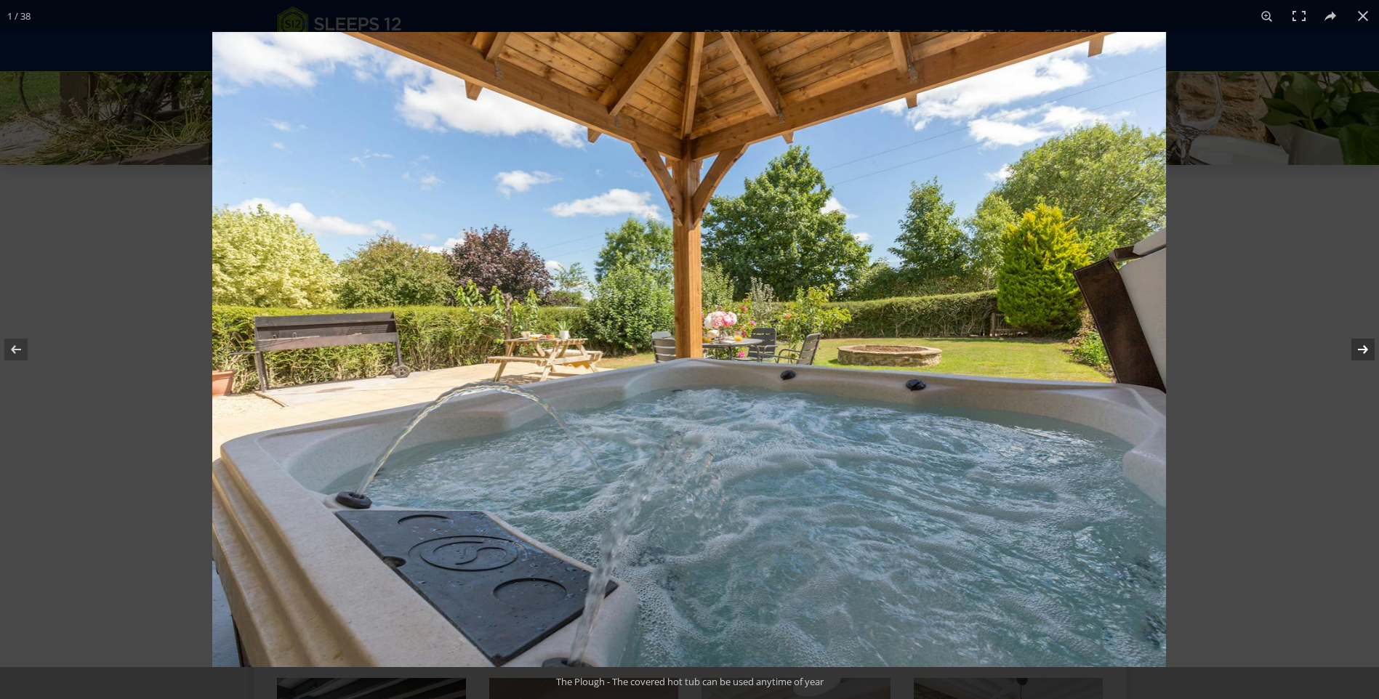
click at [1352, 349] on button at bounding box center [1353, 349] width 51 height 73
